Goal: Task Accomplishment & Management: Manage account settings

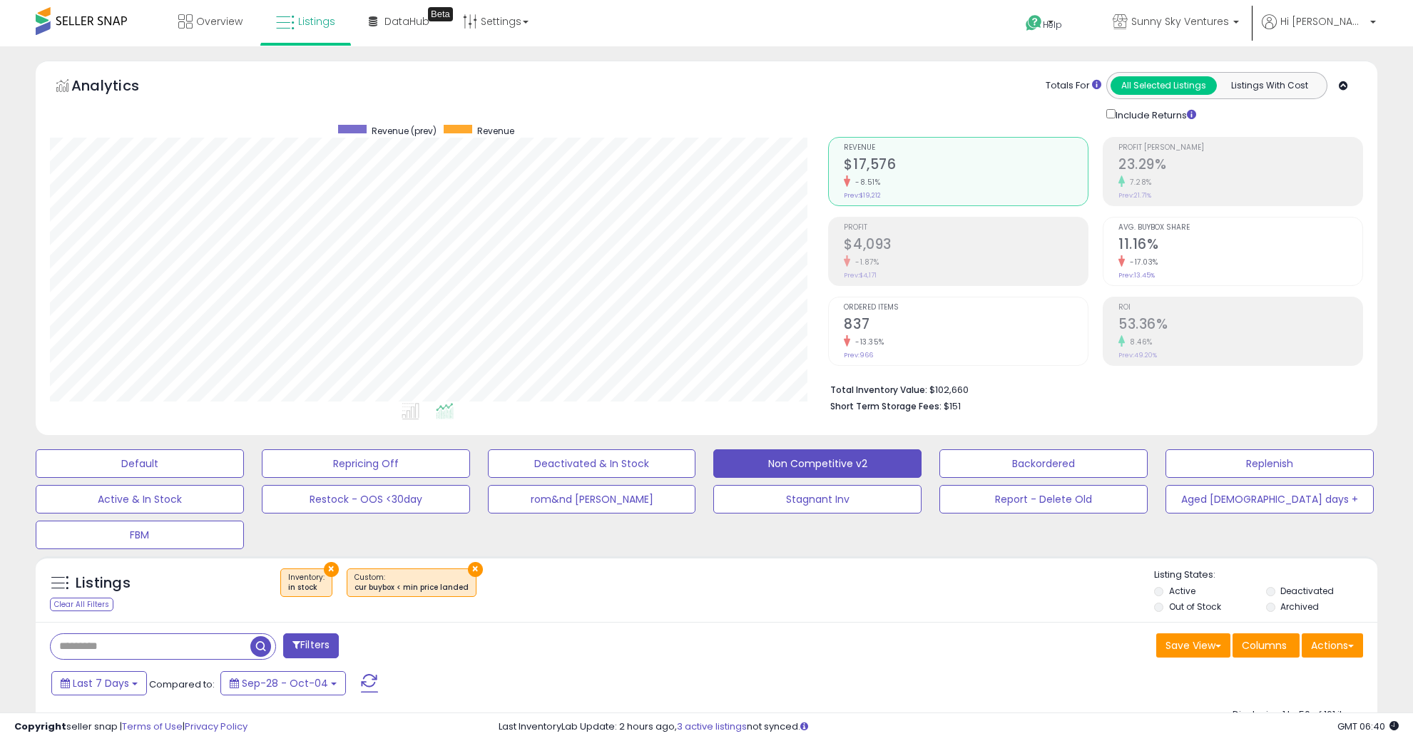
select select "**"
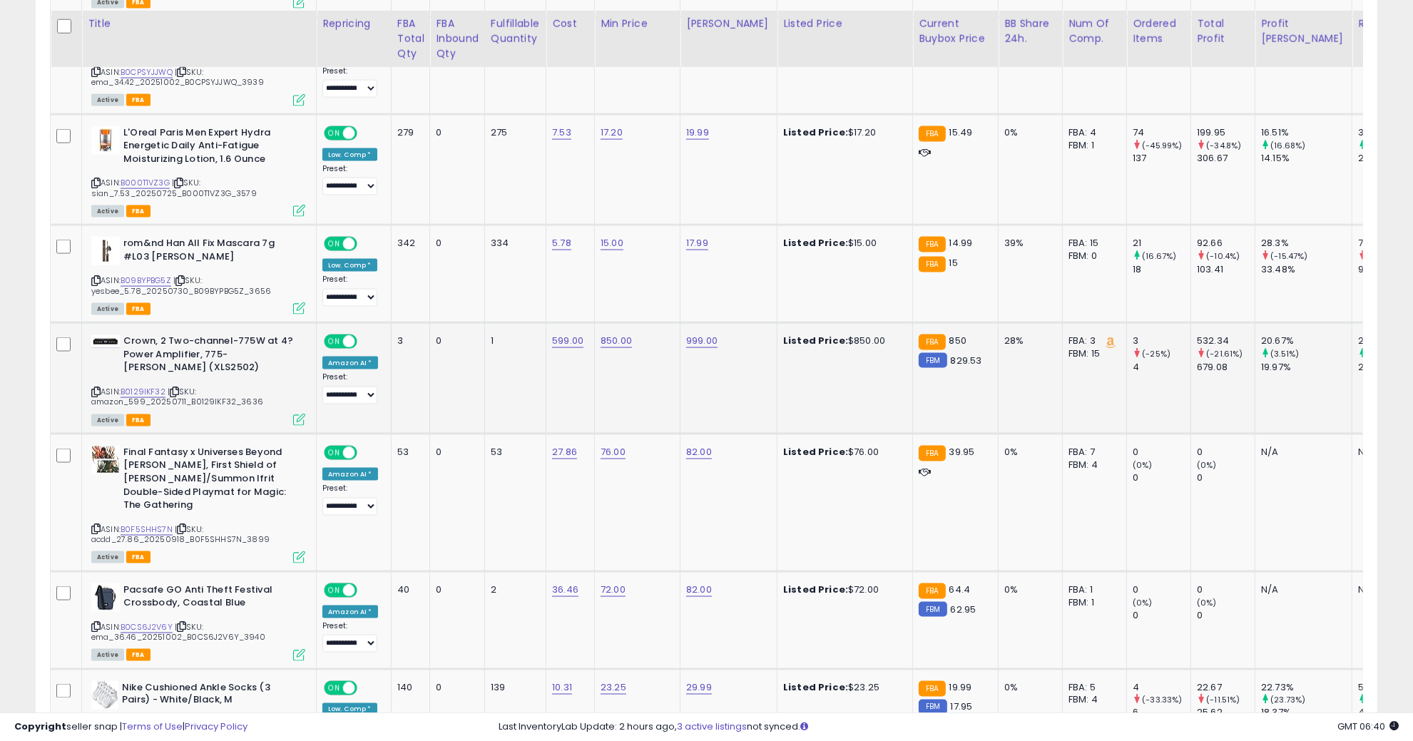
scroll to position [2140, 0]
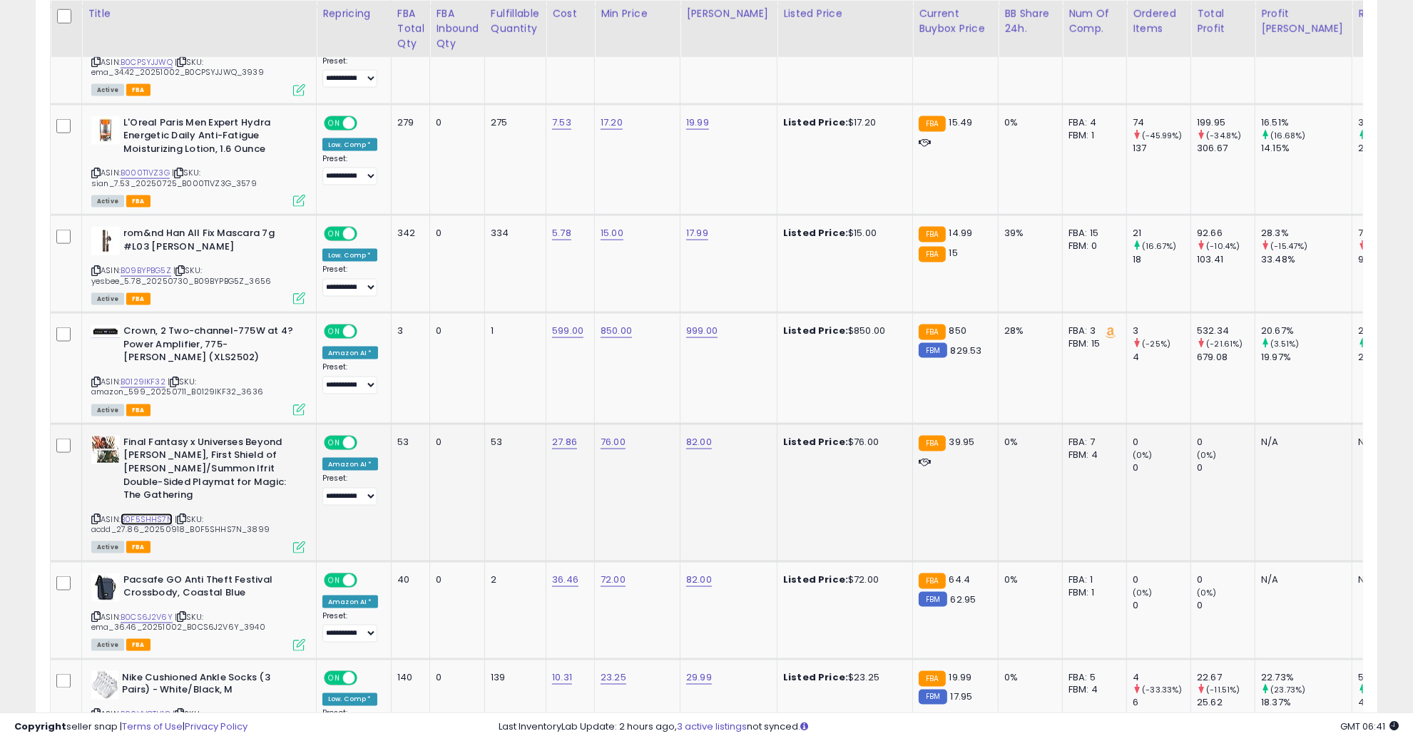
click at [153, 514] on link "B0F5SHHS7N" at bounding box center [147, 520] width 52 height 12
click at [613, 573] on link "72.00" at bounding box center [613, 580] width 25 height 14
drag, startPoint x: 579, startPoint y: 494, endPoint x: 420, endPoint y: 514, distance: 160.4
click at [420, 561] on tr "**********" at bounding box center [1126, 610] width 2151 height 98
type input "*"
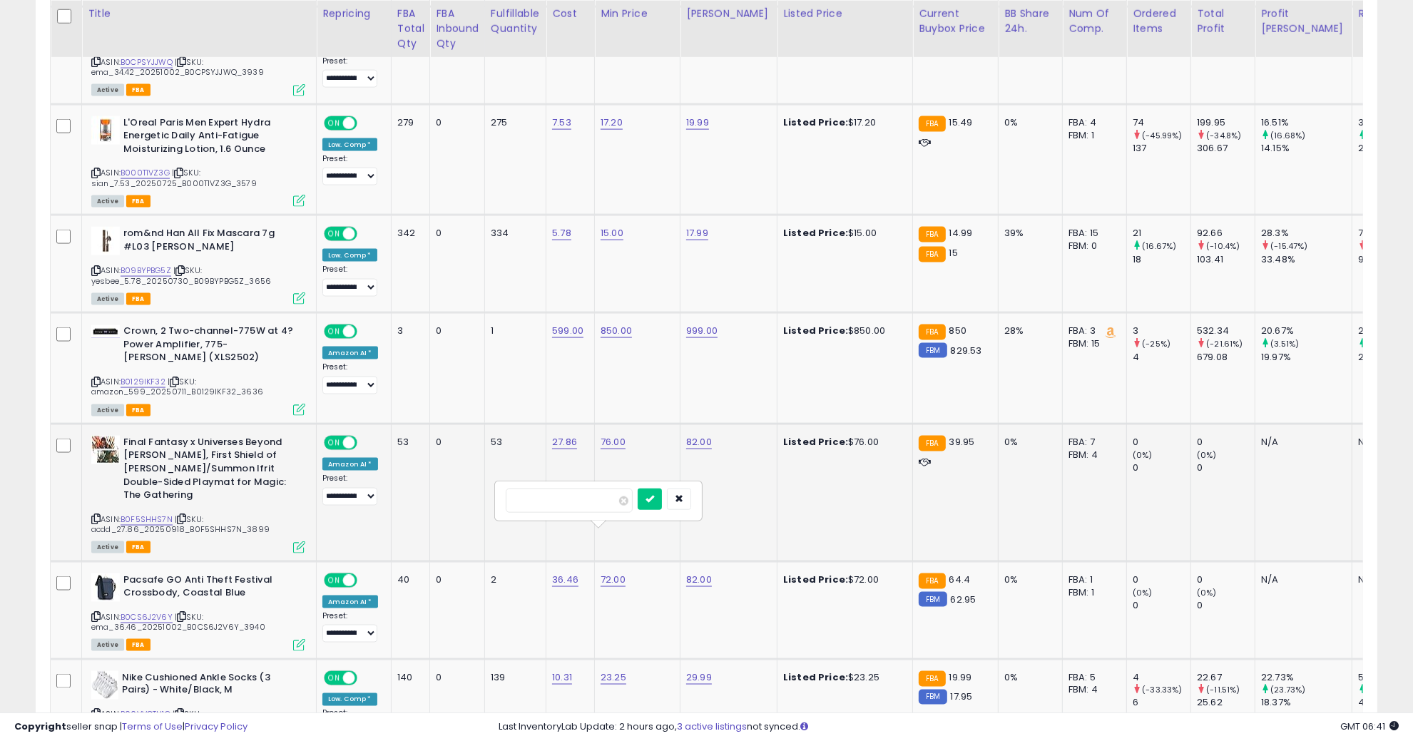
click button "submit" at bounding box center [650, 499] width 24 height 21
click at [595, 561] on td "6.00" at bounding box center [638, 610] width 86 height 98
click at [601, 573] on link "6.00" at bounding box center [611, 580] width 20 height 14
click at [601, 561] on td "6.00" at bounding box center [638, 610] width 86 height 98
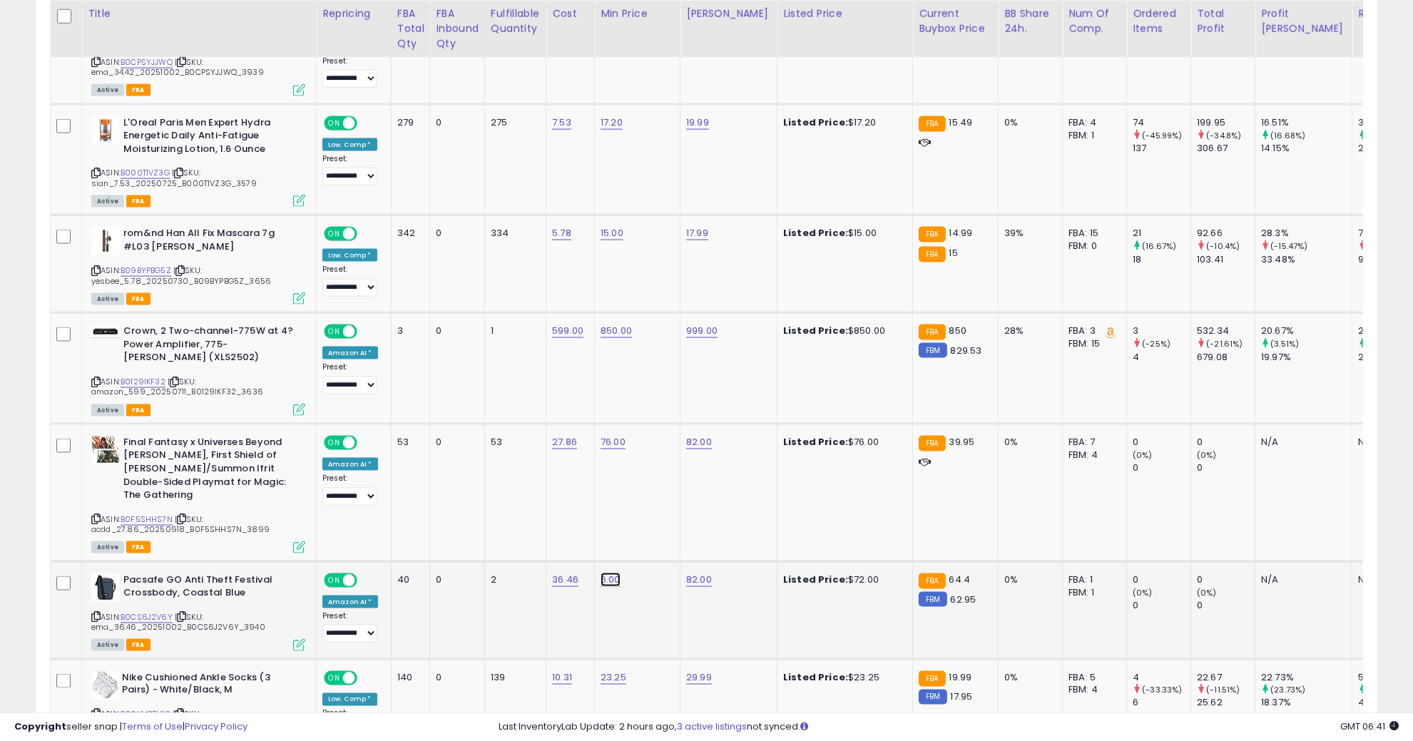
click at [610, 573] on link "6.00" at bounding box center [611, 580] width 20 height 14
type input "**"
click button "submit" at bounding box center [648, 499] width 24 height 21
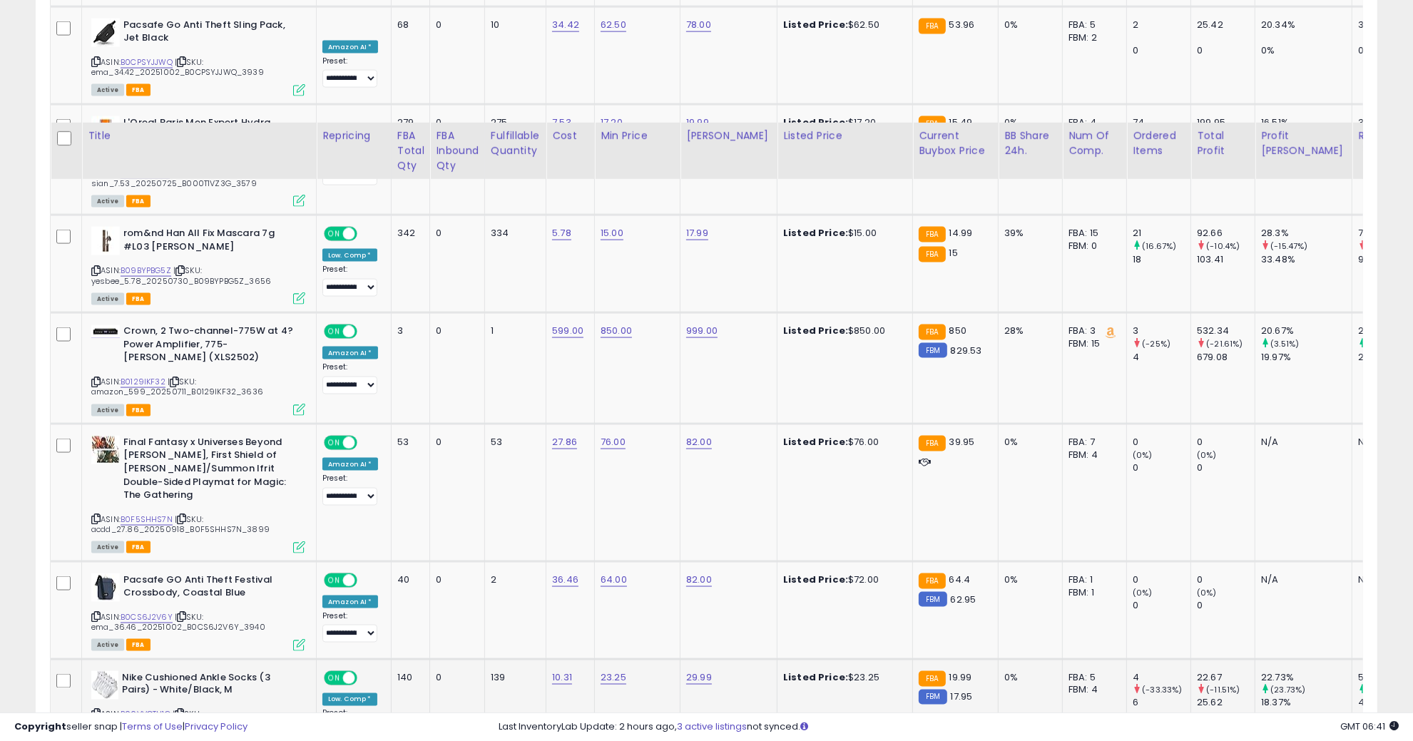
scroll to position [2318, 0]
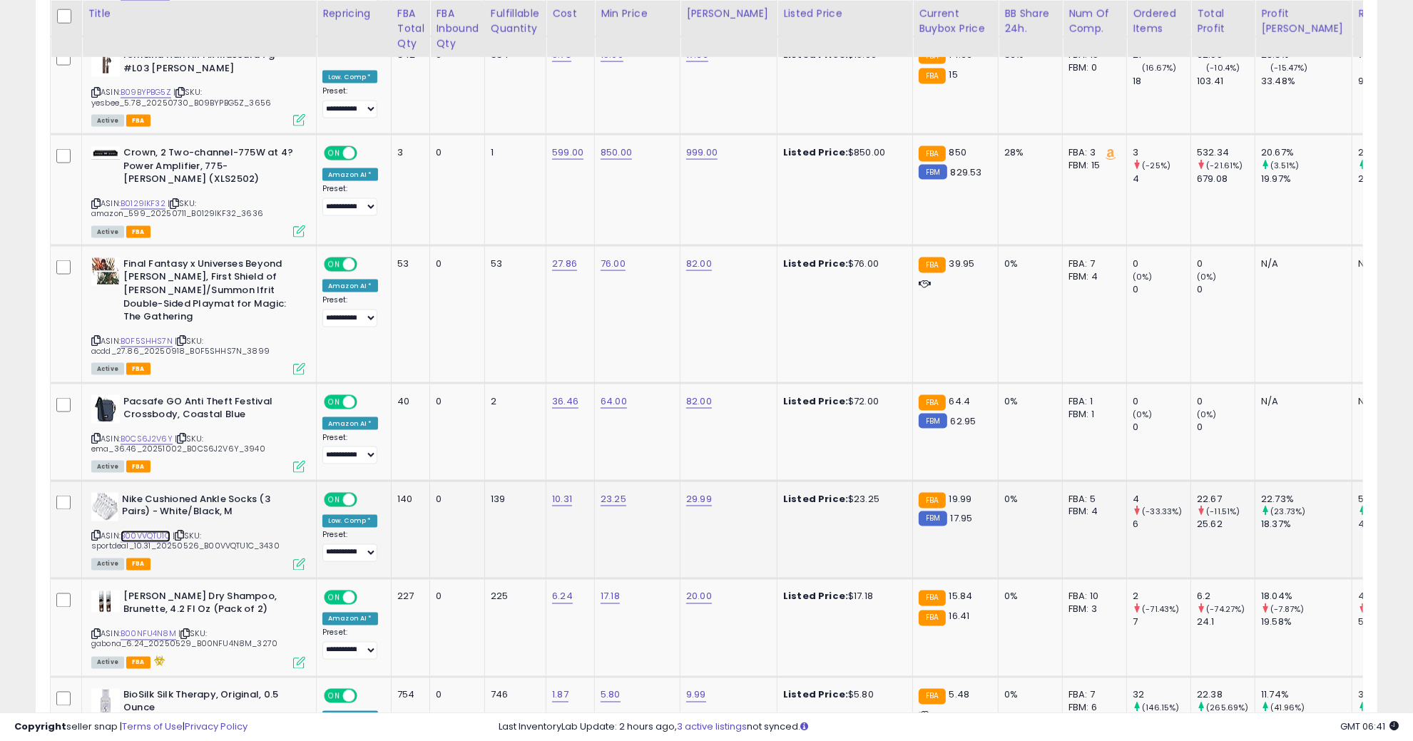
click at [164, 531] on link "B00VVQTU1C" at bounding box center [146, 537] width 50 height 12
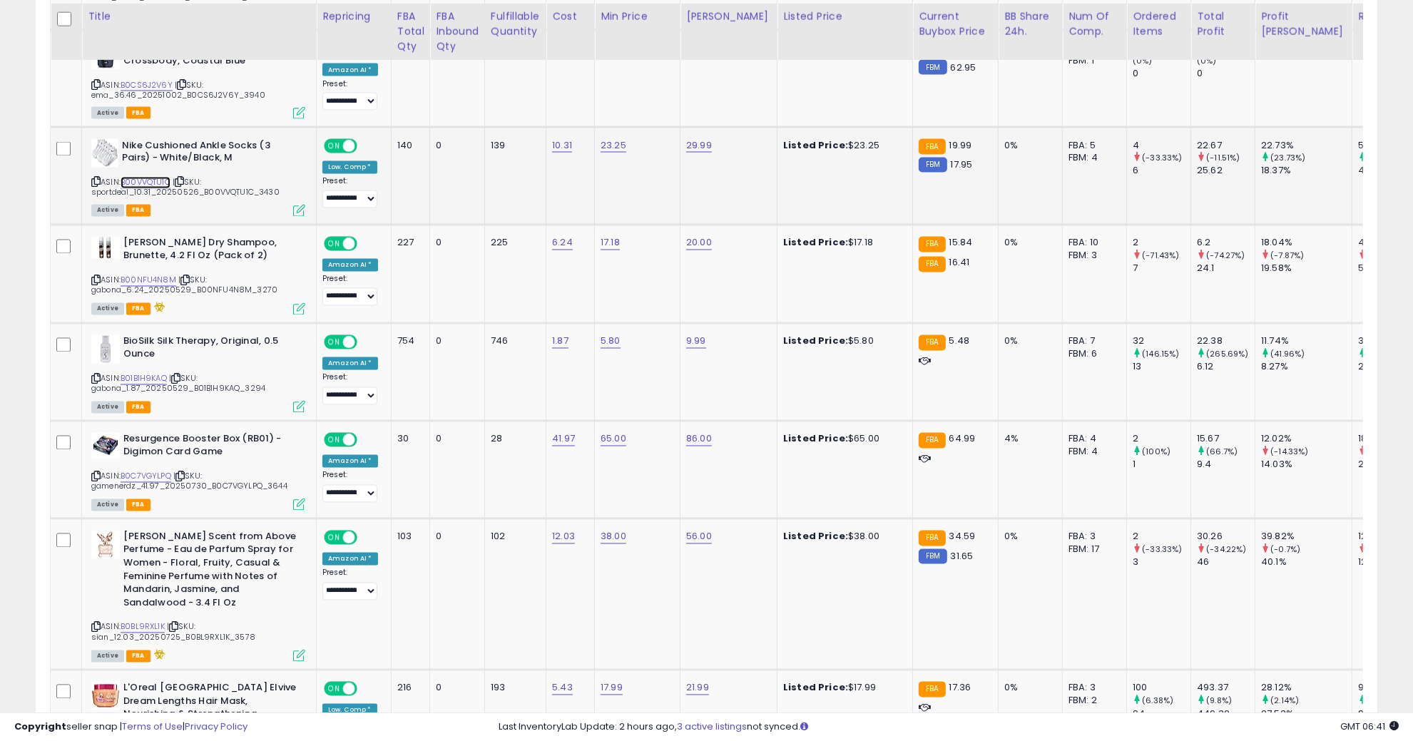
scroll to position [2675, 0]
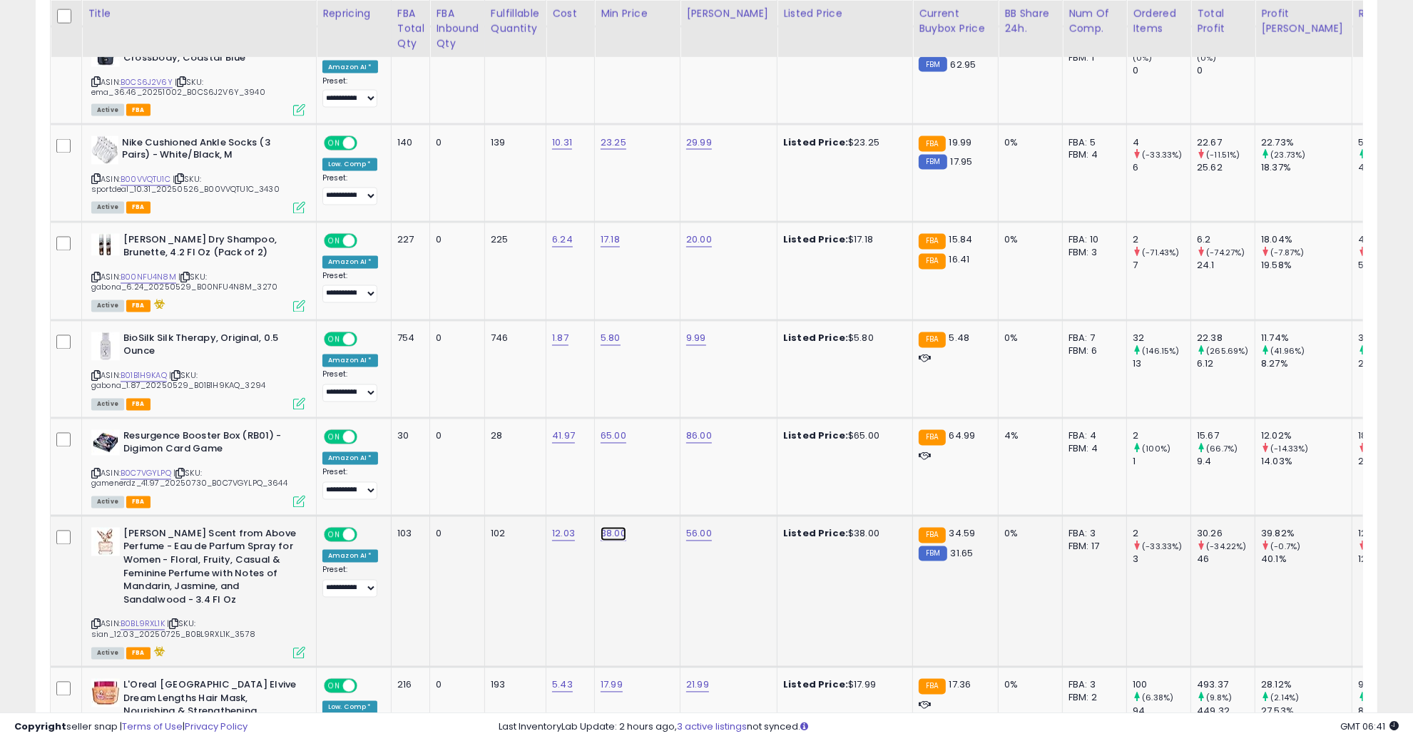
click at [607, 527] on link "38.00" at bounding box center [614, 534] width 26 height 14
drag, startPoint x: 578, startPoint y: 451, endPoint x: 444, endPoint y: 439, distance: 133.9
type input "**"
click button "submit" at bounding box center [650, 452] width 24 height 21
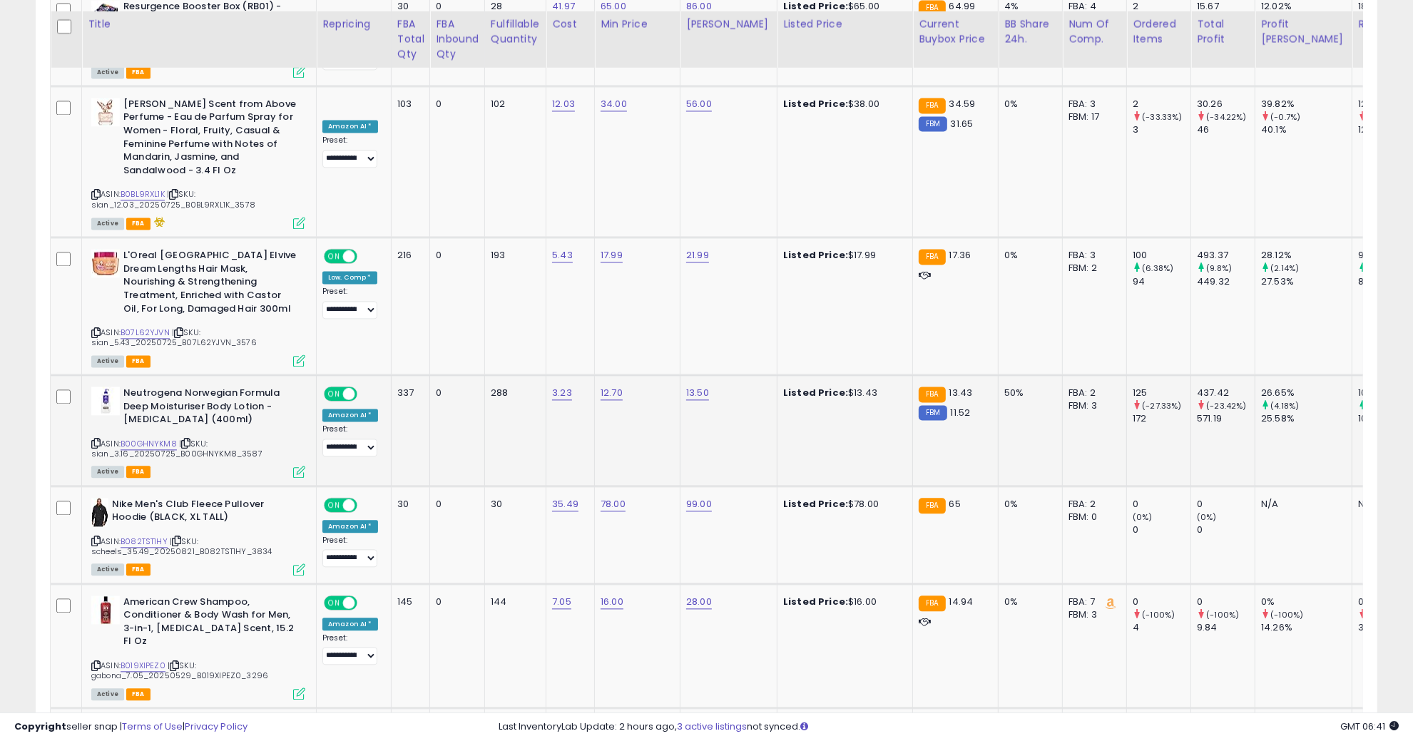
scroll to position [3121, 0]
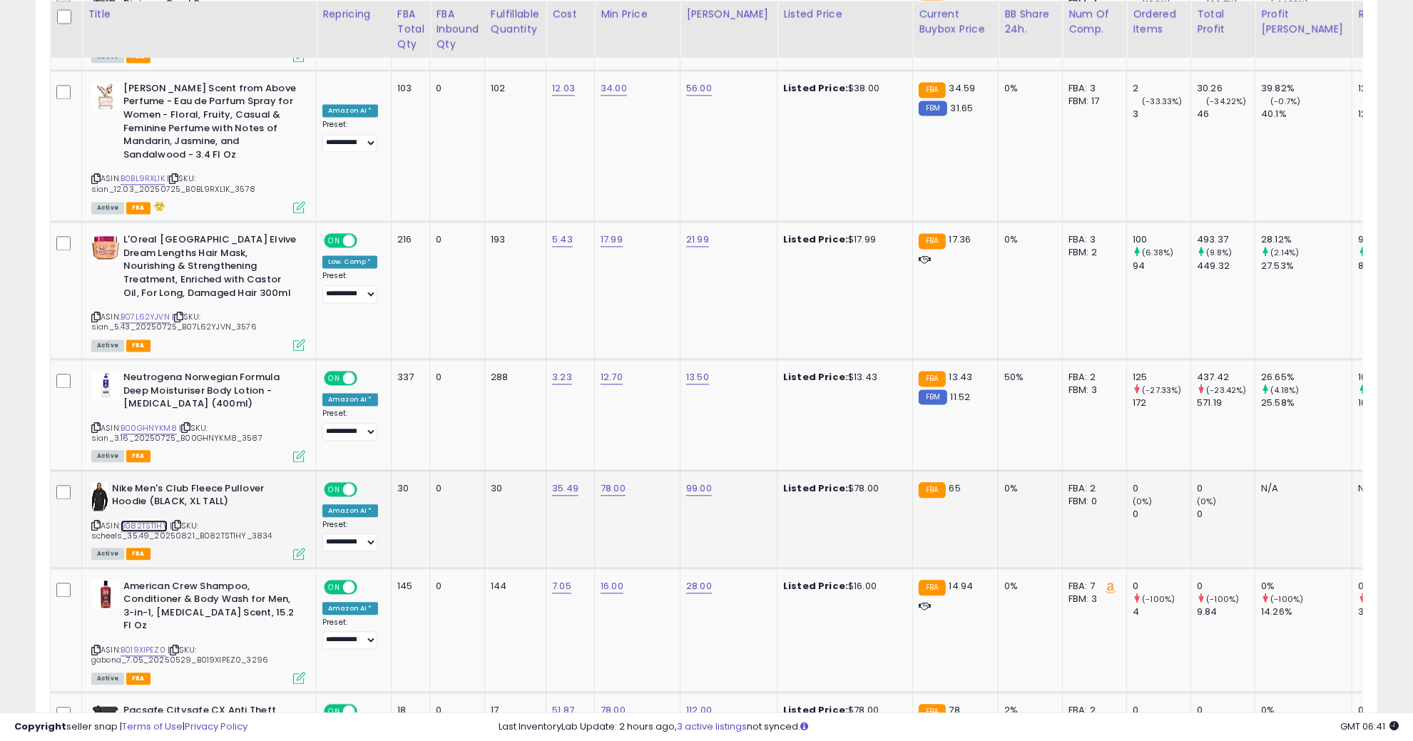
click at [125, 520] on link "B082TST1HY" at bounding box center [144, 526] width 47 height 12
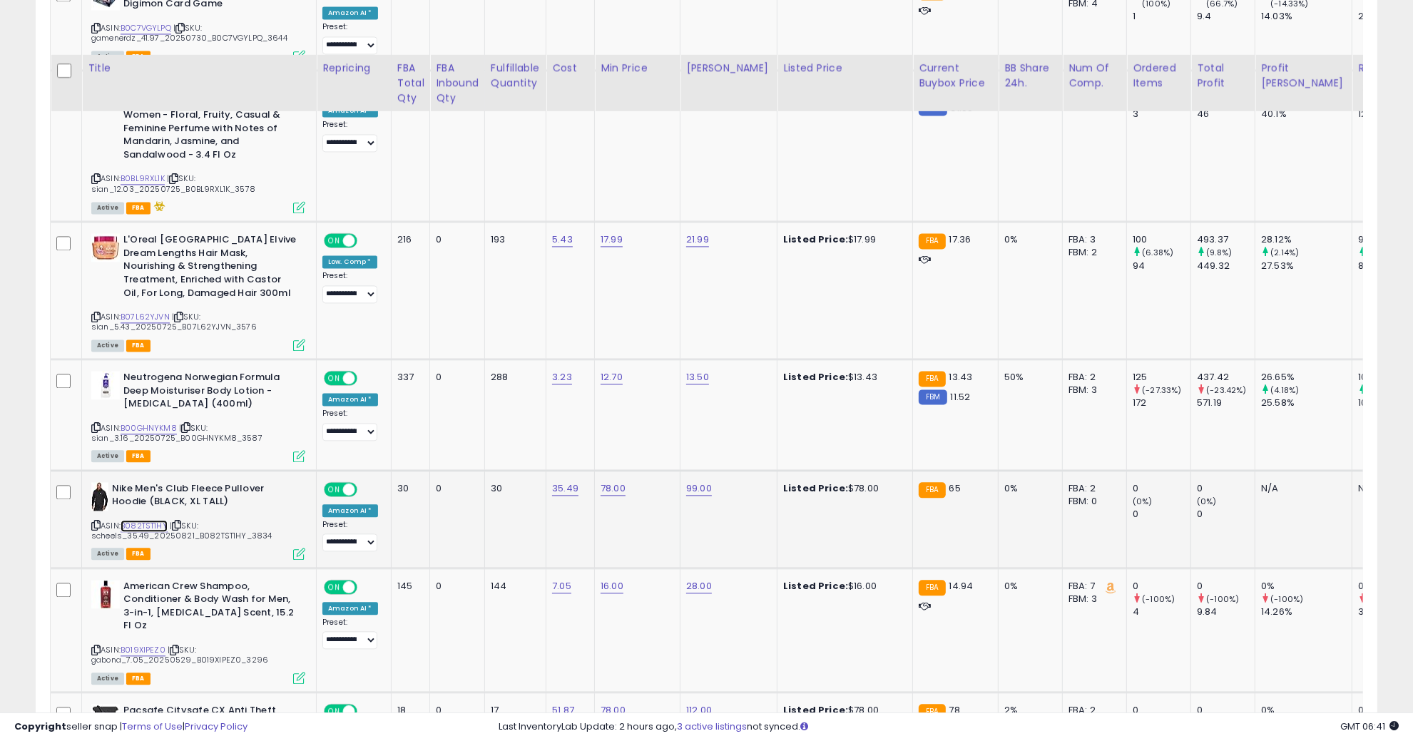
scroll to position [3210, 0]
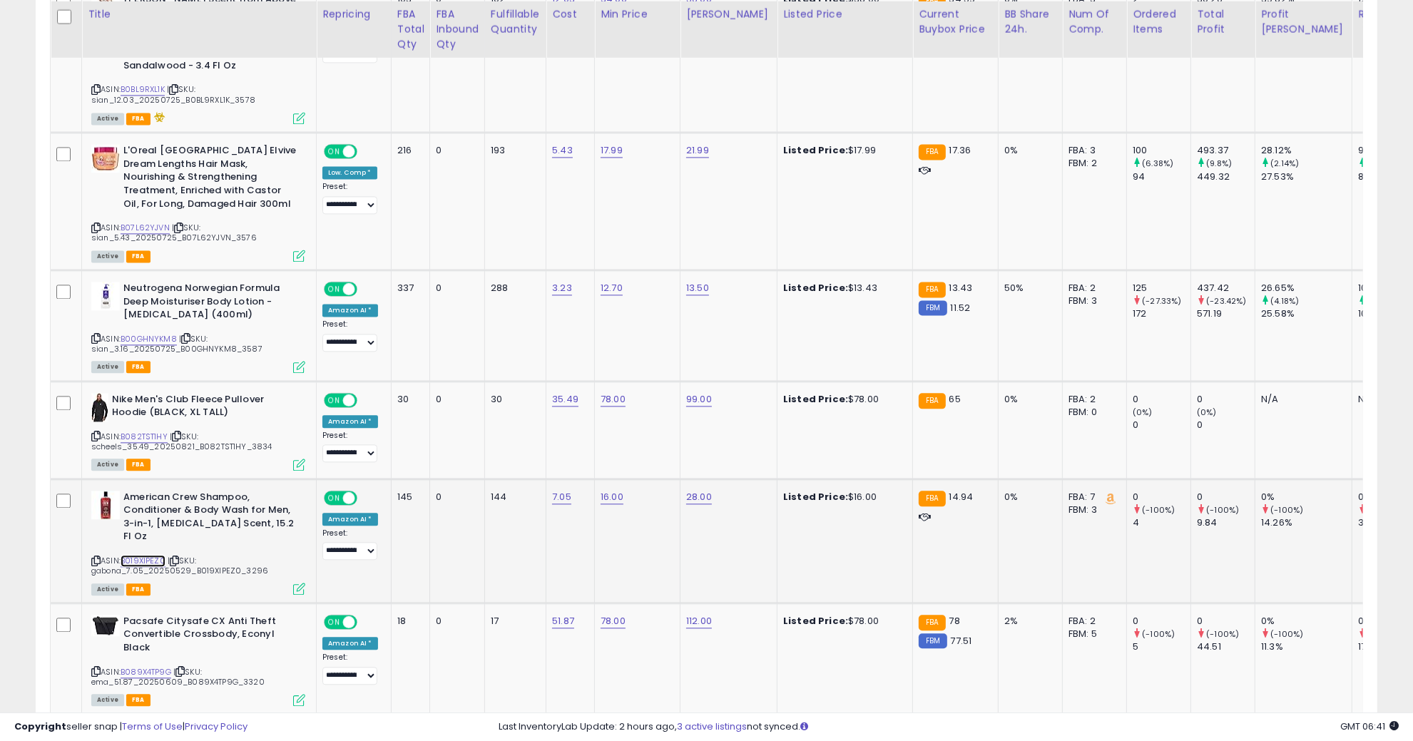
click at [150, 555] on link "B019XIPEZ0" at bounding box center [143, 561] width 45 height 12
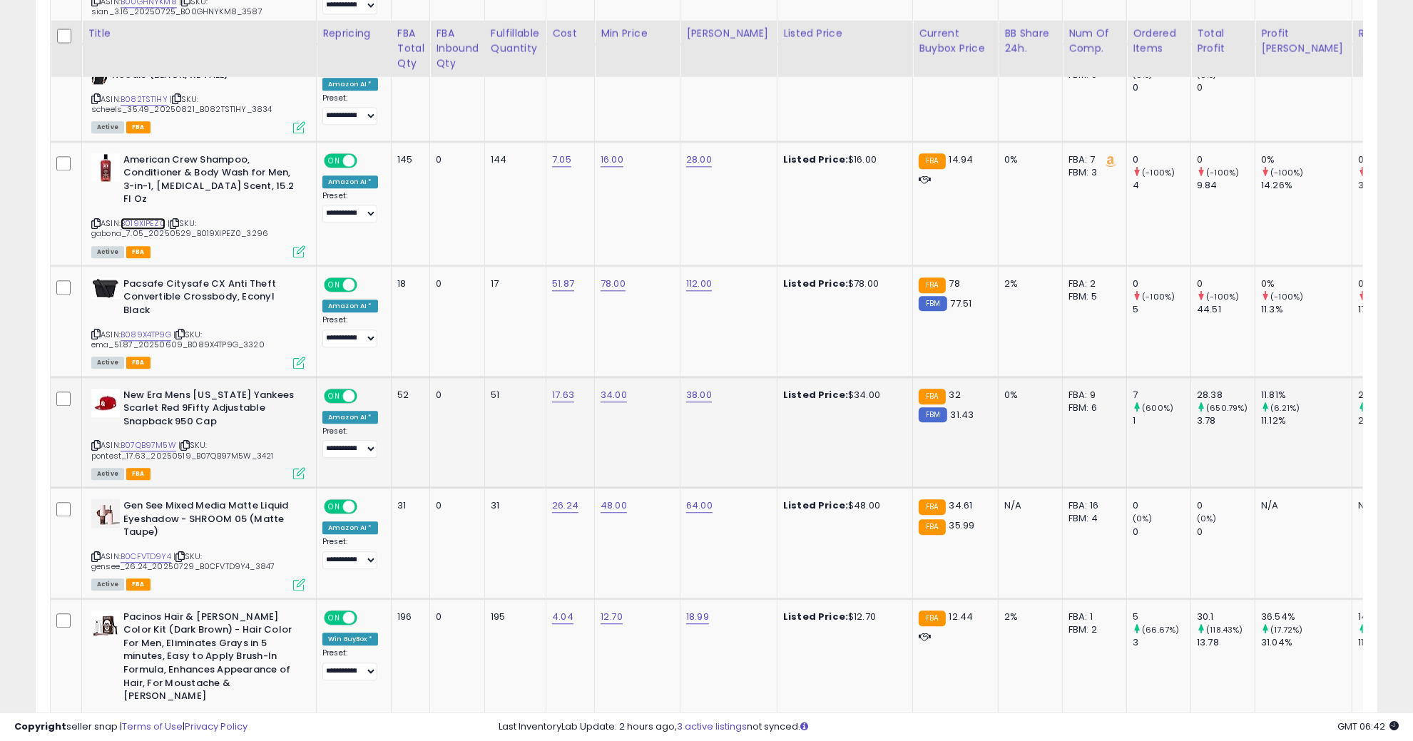
scroll to position [3566, 0]
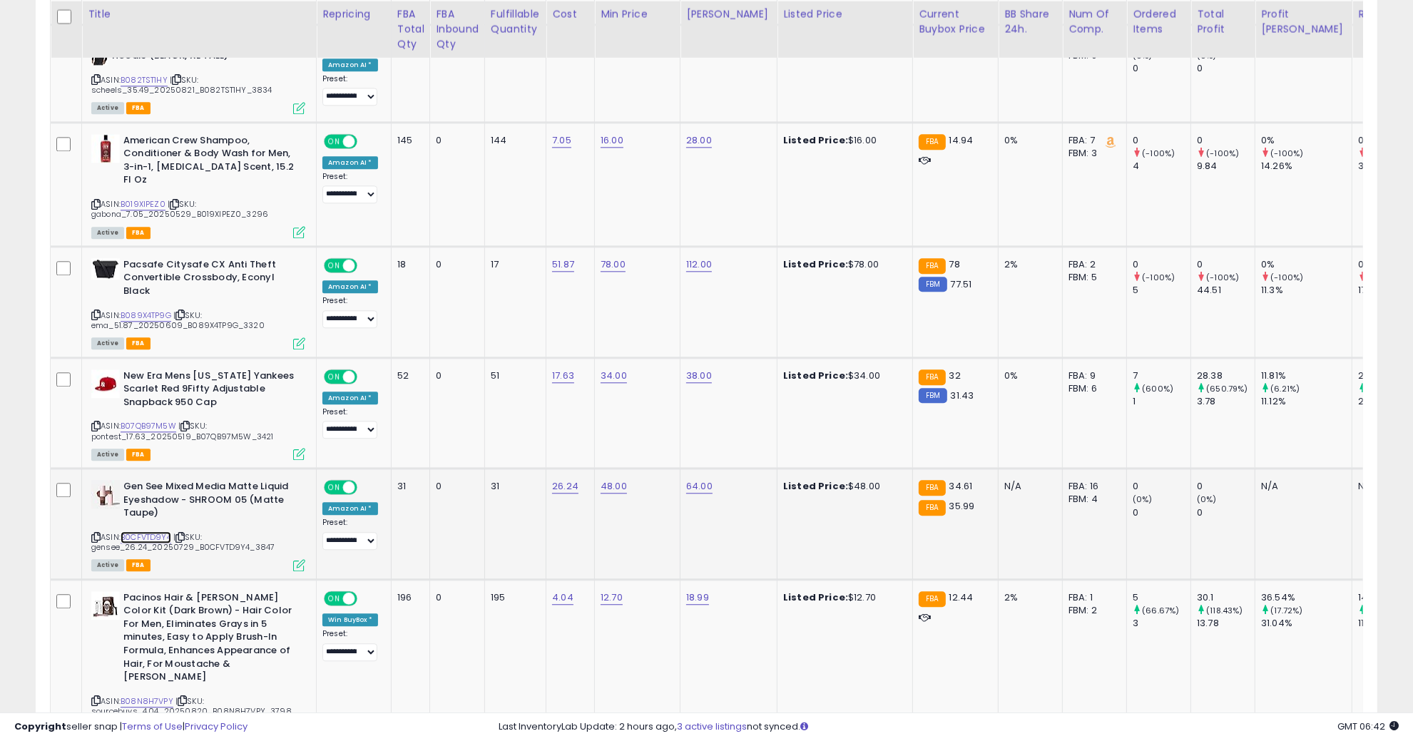
click at [155, 531] on link "B0CFVTD9Y4" at bounding box center [146, 537] width 51 height 12
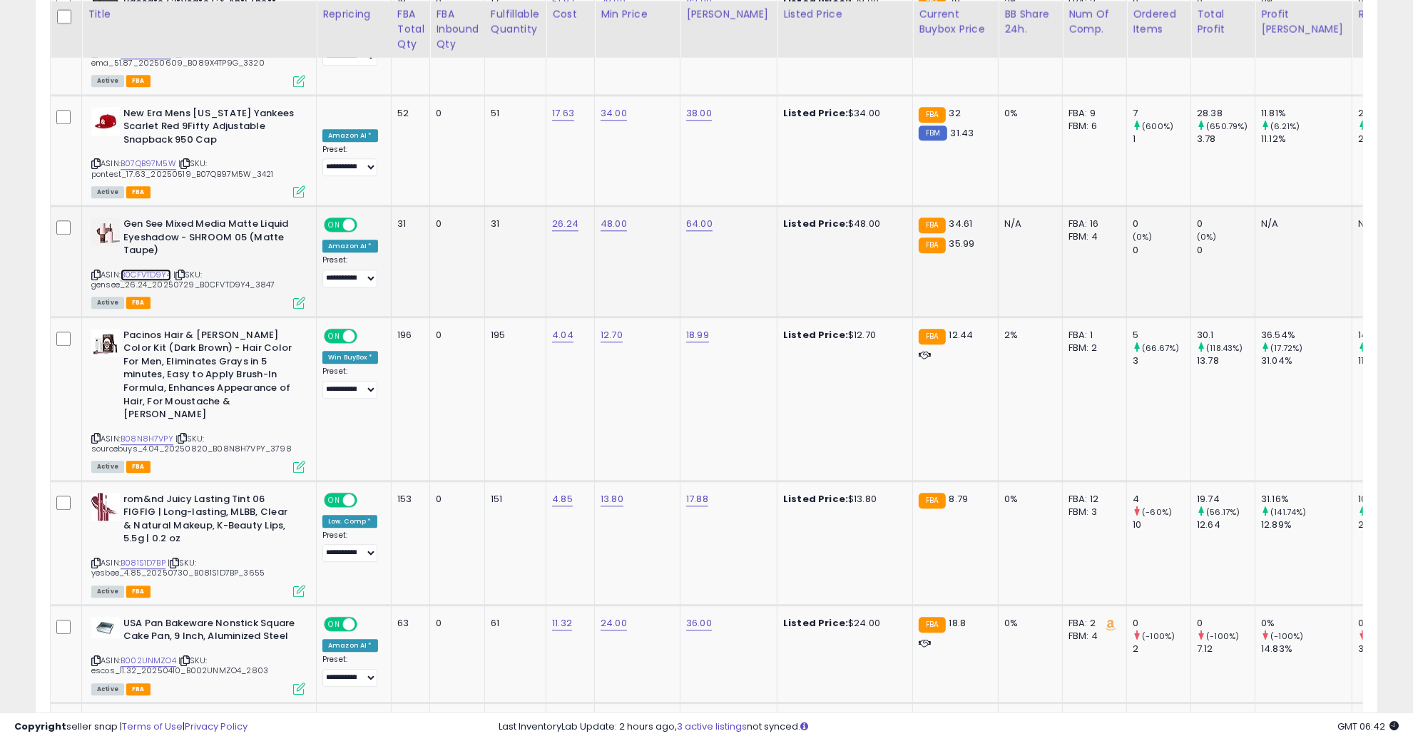
scroll to position [3834, 0]
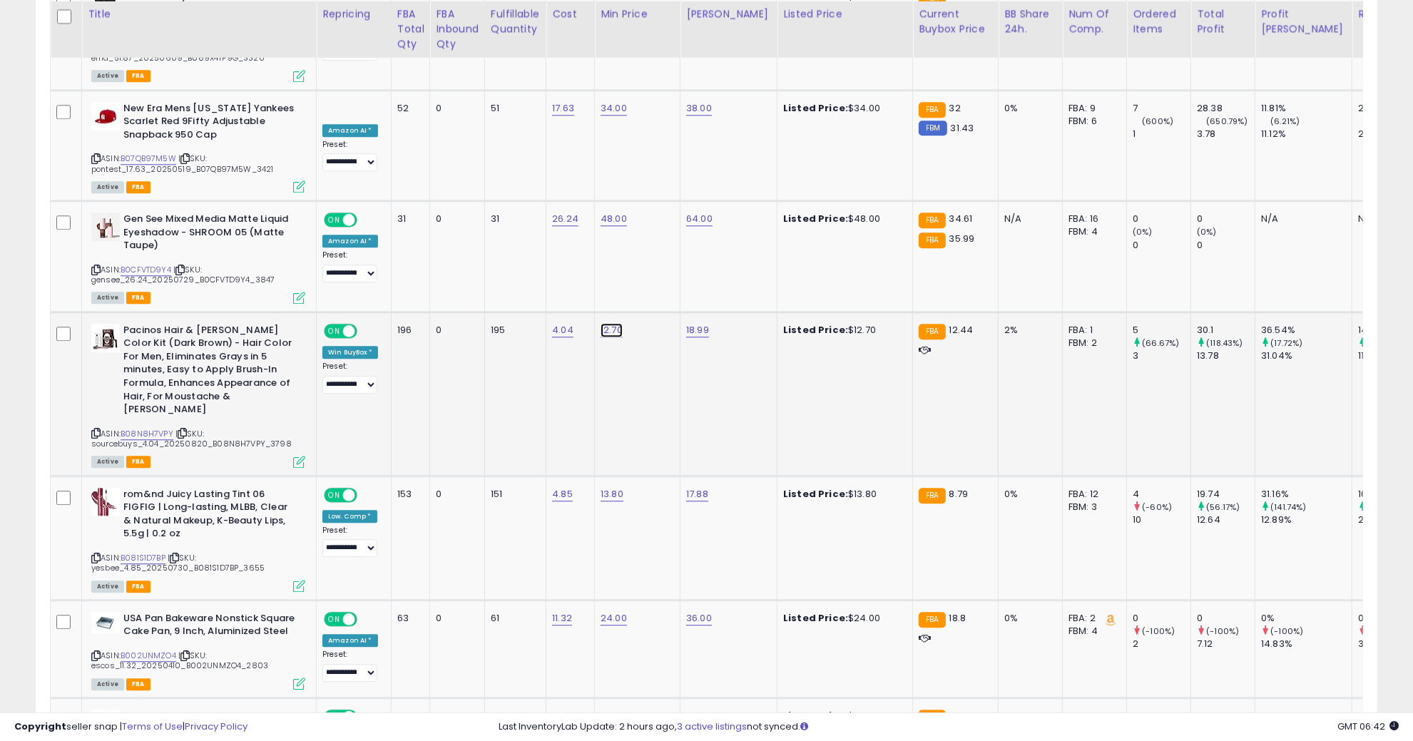
click at [606, 323] on link "12.70" at bounding box center [612, 330] width 22 height 14
type input "****"
click button "submit" at bounding box center [648, 231] width 24 height 21
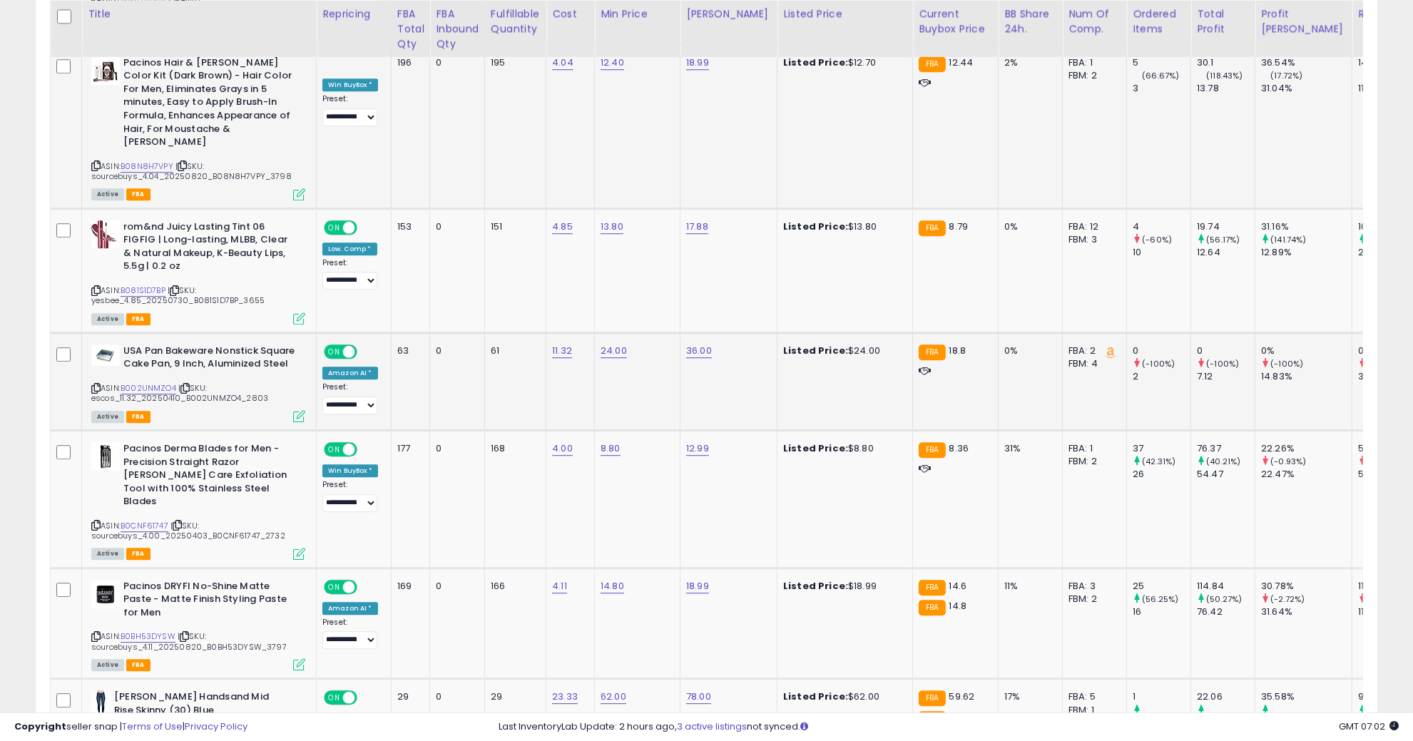
scroll to position [4458, 0]
